Goal: Information Seeking & Learning: Learn about a topic

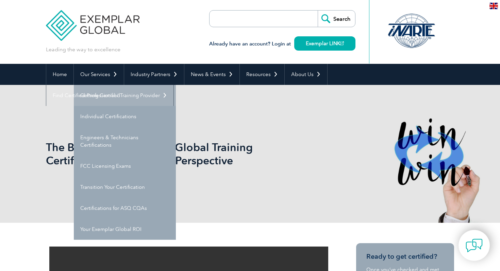
click at [109, 95] on link "Getting Certified" at bounding box center [125, 95] width 102 height 21
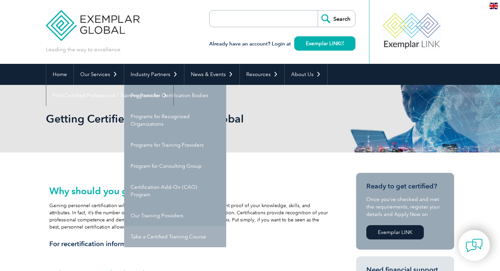
click at [177, 237] on link "Take a Certified Training Course" at bounding box center [175, 237] width 102 height 21
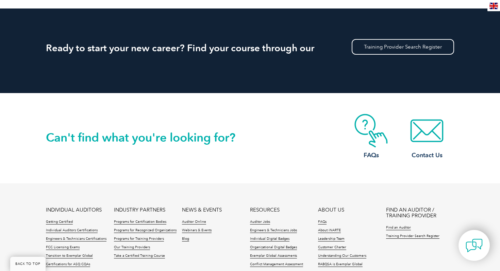
scroll to position [628, 0]
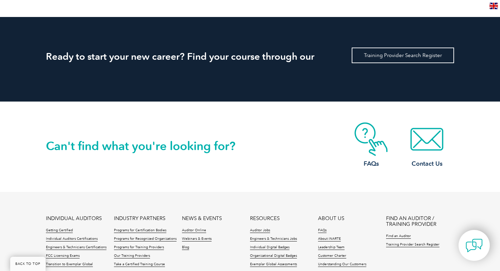
click at [409, 59] on link "Training Provider Search Register" at bounding box center [403, 56] width 102 height 16
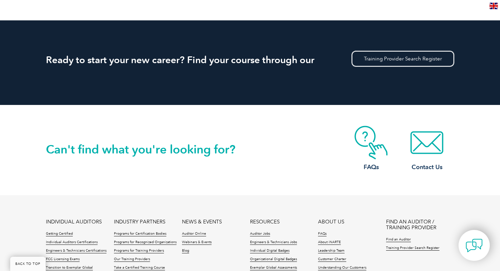
scroll to position [596, 0]
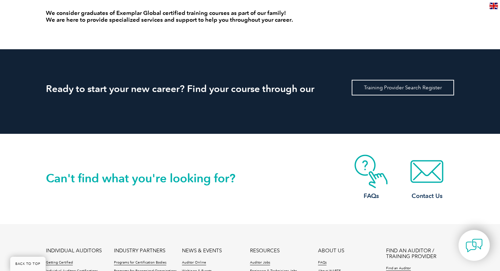
click at [386, 91] on link "Training Provider Search Register" at bounding box center [403, 88] width 102 height 16
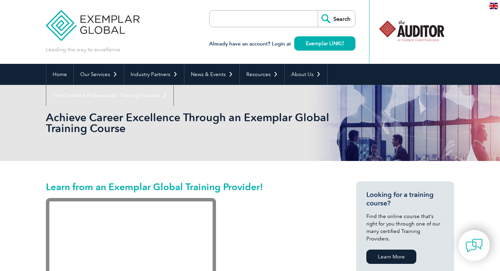
click at [287, 19] on form "Search" at bounding box center [282, 18] width 146 height 17
click at [307, 22] on form "Search" at bounding box center [282, 18] width 146 height 17
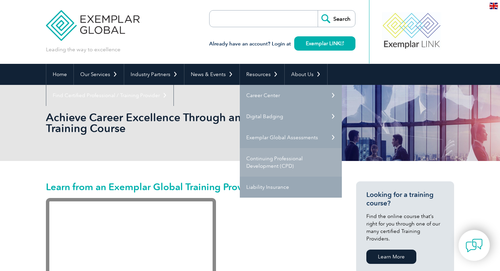
click at [284, 160] on link "Continuing Professional Development (CPD)" at bounding box center [291, 162] width 102 height 29
